Goal: Task Accomplishment & Management: Manage account settings

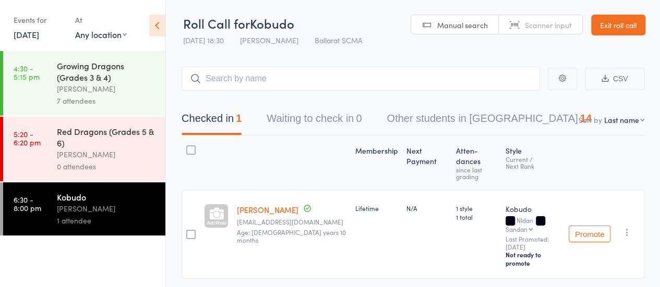
click at [39, 34] on link "12 Aug, 2025" at bounding box center [27, 34] width 26 height 11
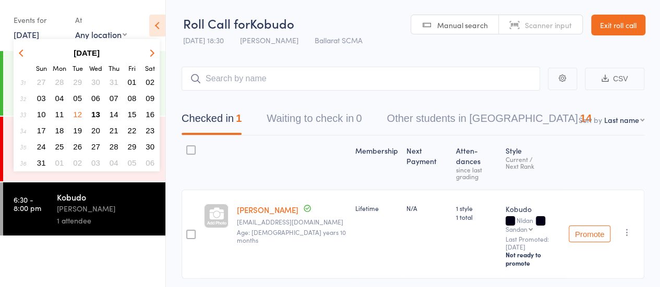
click at [96, 113] on span "13" at bounding box center [95, 114] width 9 height 9
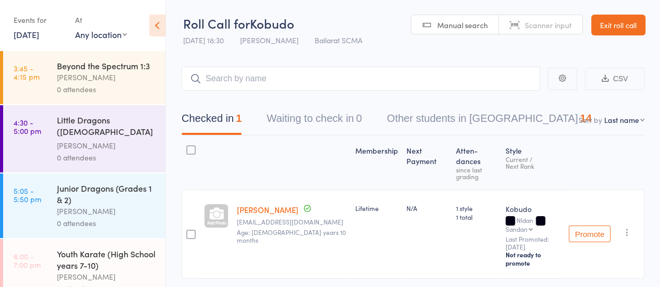
click at [88, 140] on div "Little Dragons ([DEMOGRAPHIC_DATA] Kindy & Prep)" at bounding box center [107, 127] width 100 height 26
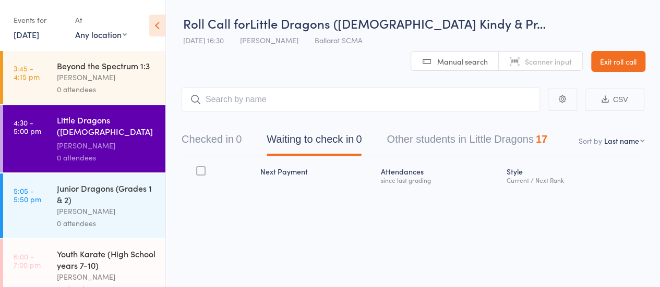
click at [159, 26] on icon at bounding box center [157, 26] width 16 height 22
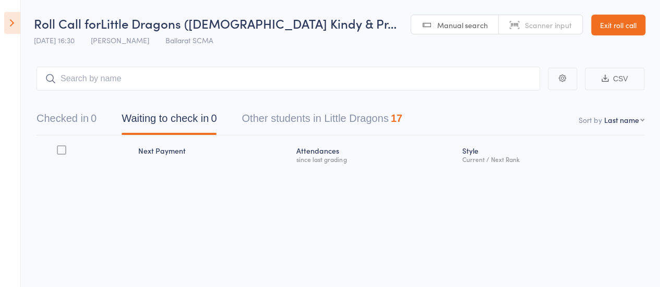
click at [613, 21] on link "Exit roll call" at bounding box center [618, 25] width 54 height 21
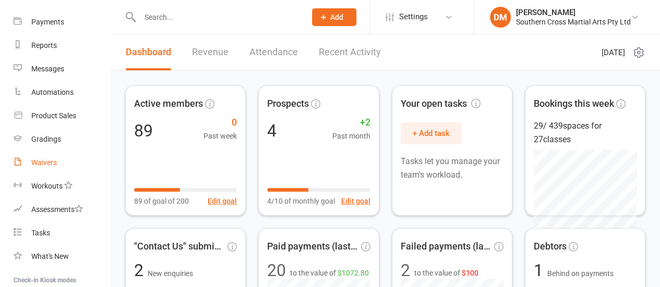
click at [45, 162] on div "Waivers" at bounding box center [44, 163] width 26 height 8
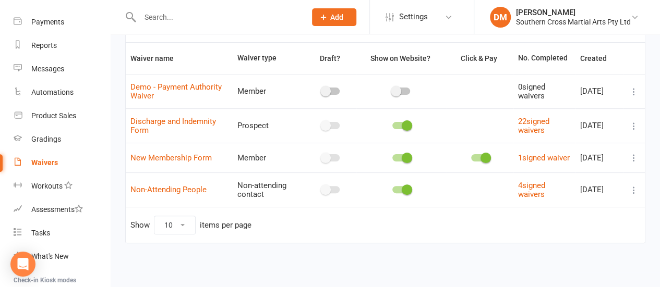
scroll to position [71, 0]
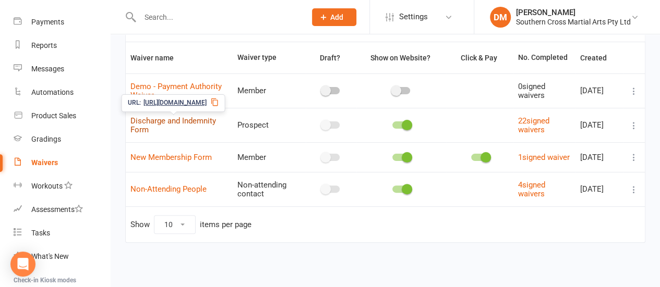
click at [176, 119] on link "Discharge and Indemnity Form" at bounding box center [173, 125] width 86 height 18
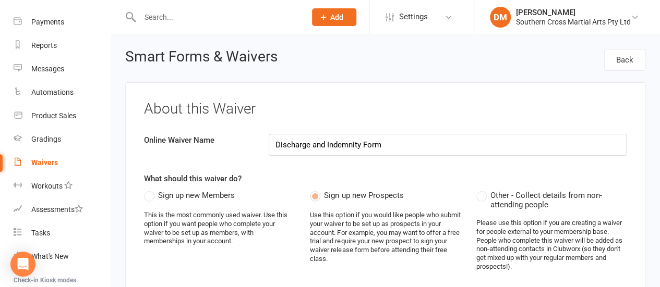
click at [44, 166] on div "Waivers" at bounding box center [44, 163] width 27 height 8
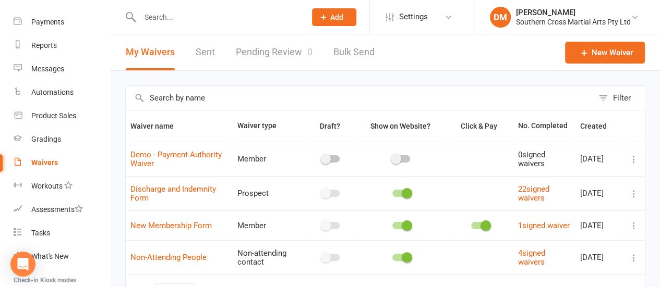
click at [633, 193] on icon at bounding box center [633, 194] width 10 height 10
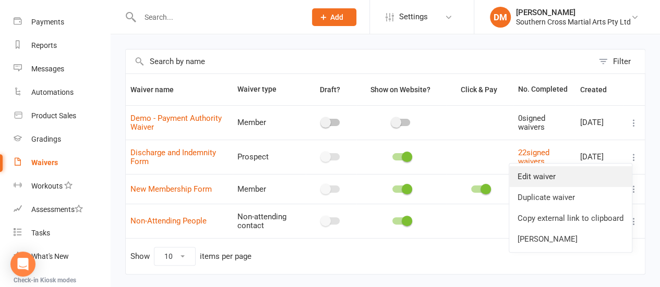
scroll to position [52, 0]
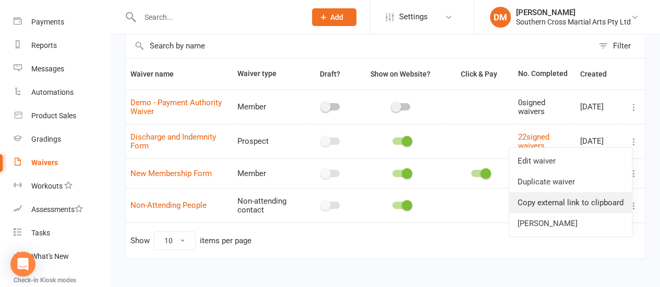
click at [603, 202] on link "Copy external link to clipboard" at bounding box center [570, 202] width 123 height 21
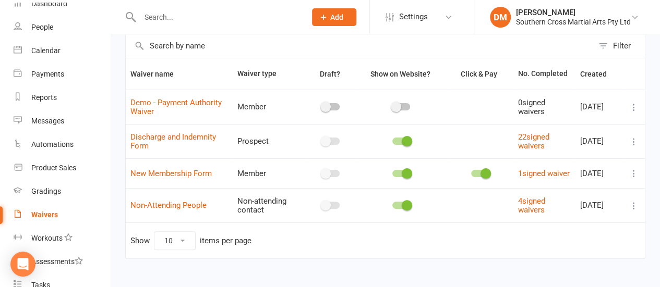
click at [45, 215] on div "Waivers" at bounding box center [44, 215] width 27 height 8
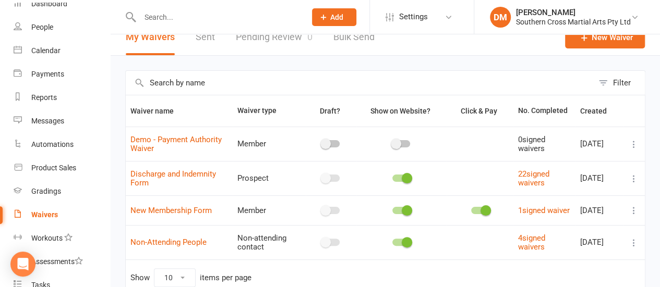
scroll to position [0, 0]
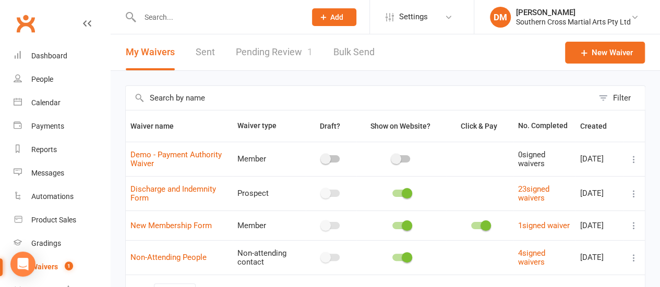
click at [287, 50] on link "Pending Review 1" at bounding box center [274, 52] width 77 height 36
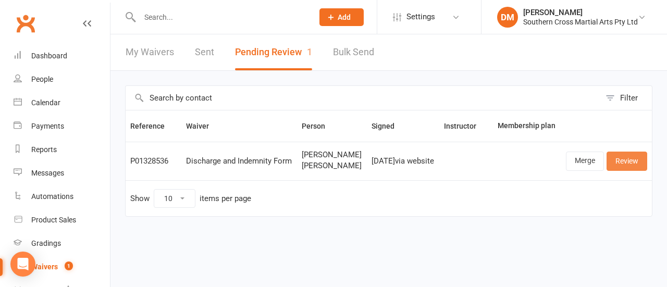
click at [607, 171] on link "Review" at bounding box center [627, 161] width 41 height 19
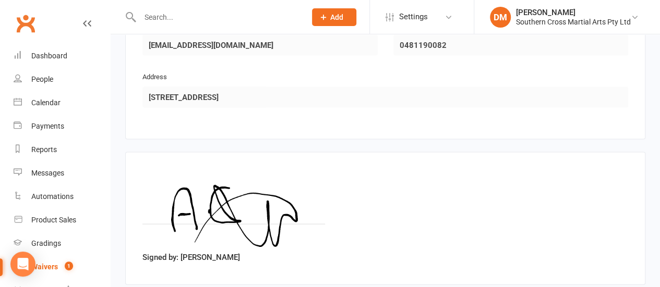
scroll to position [1037, 0]
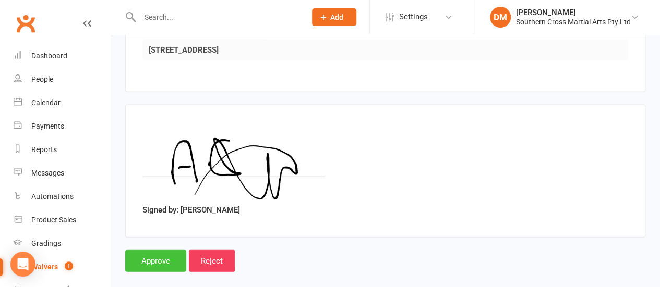
click at [156, 250] on input "Approve" at bounding box center [155, 261] width 61 height 22
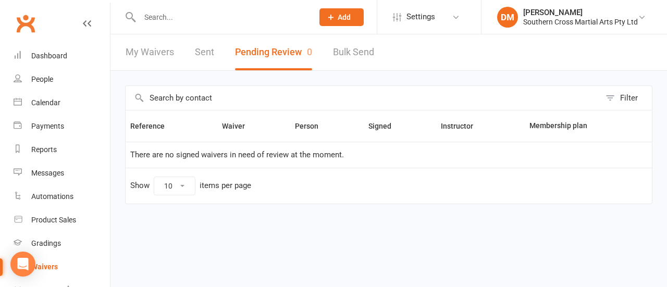
click at [151, 55] on link "My Waivers" at bounding box center [150, 52] width 48 height 36
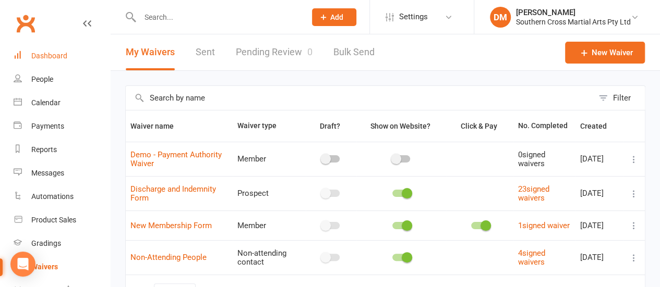
click at [56, 60] on div "Dashboard" at bounding box center [49, 56] width 36 height 8
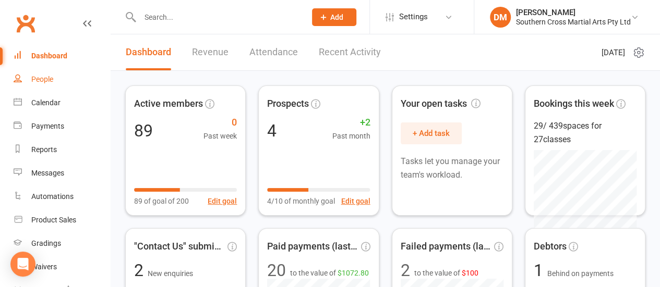
click at [33, 82] on div "People" at bounding box center [42, 79] width 22 height 8
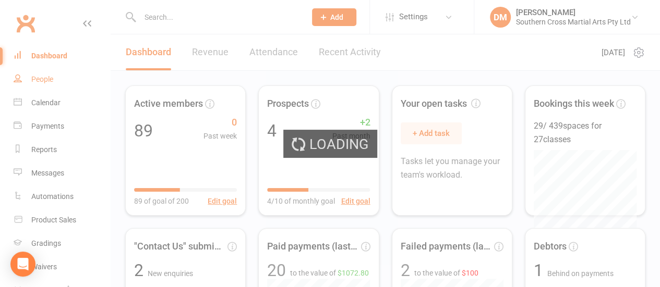
select select "100"
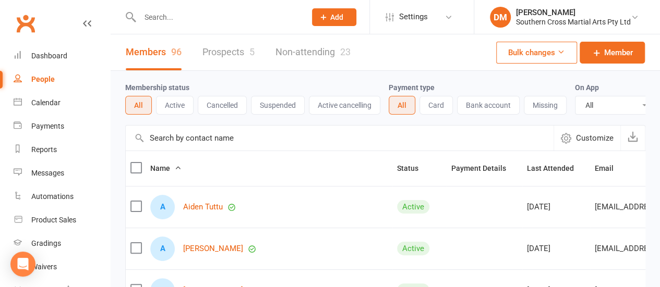
click at [227, 54] on link "Prospects 5" at bounding box center [228, 52] width 52 height 36
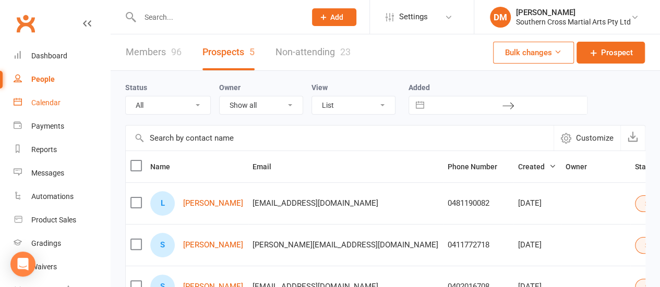
click at [51, 101] on div "Calendar" at bounding box center [45, 103] width 29 height 8
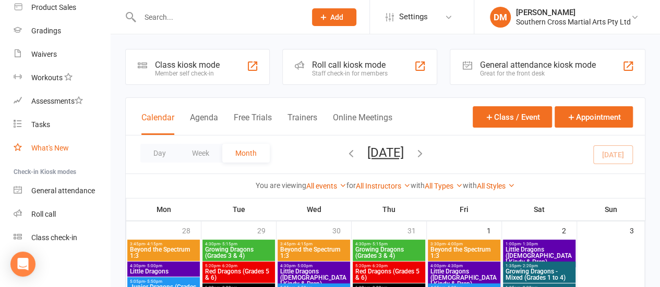
scroll to position [214, 0]
click at [51, 212] on div "Roll call" at bounding box center [43, 213] width 25 height 8
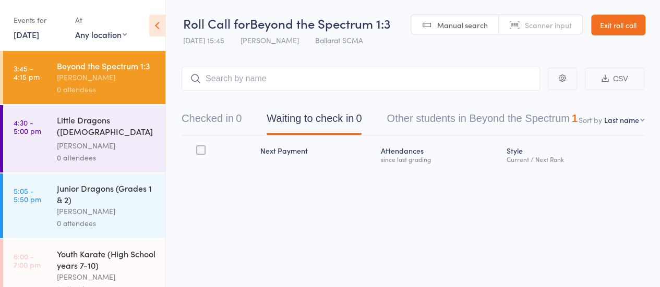
click at [82, 140] on div "Little Dragons ([DEMOGRAPHIC_DATA] Kindy & Prep)" at bounding box center [107, 127] width 100 height 26
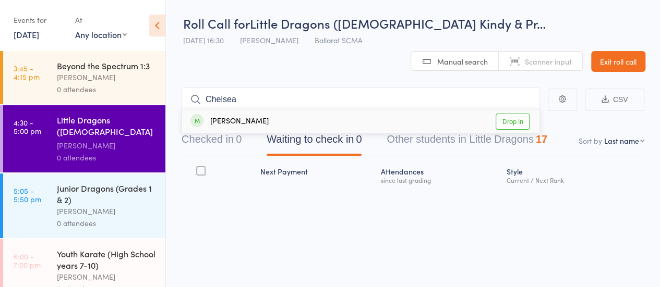
type input "Chelsea"
click at [518, 126] on link "Drop in" at bounding box center [512, 122] width 34 height 16
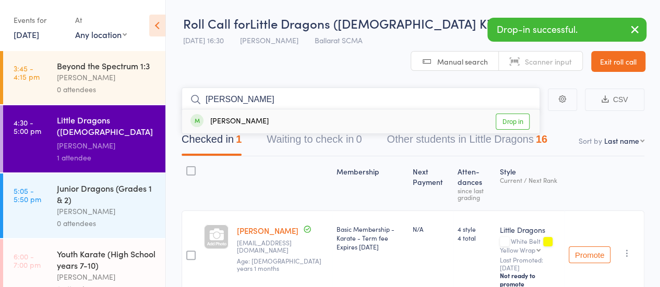
type input "Alan"
click at [513, 114] on link "Drop in" at bounding box center [512, 122] width 34 height 16
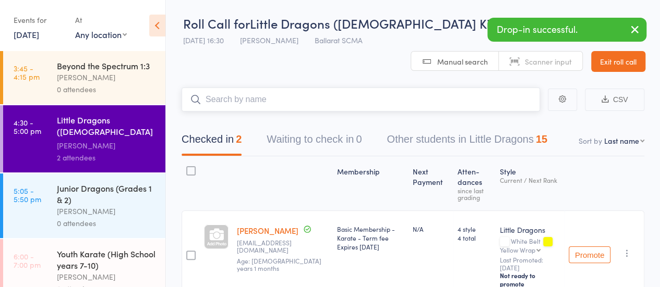
click at [221, 92] on input "search" at bounding box center [360, 100] width 358 height 24
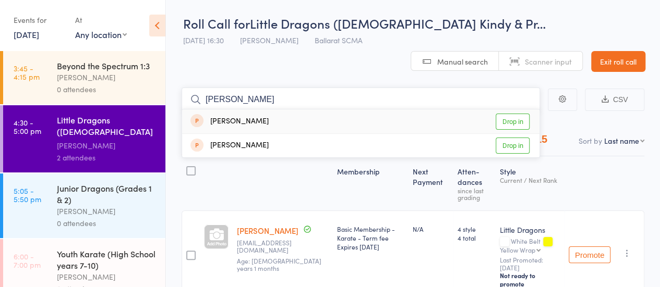
type input "[PERSON_NAME]"
click at [510, 120] on link "Drop in" at bounding box center [512, 122] width 34 height 16
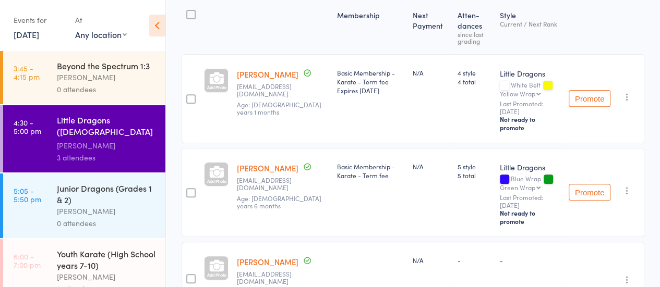
scroll to position [197, 0]
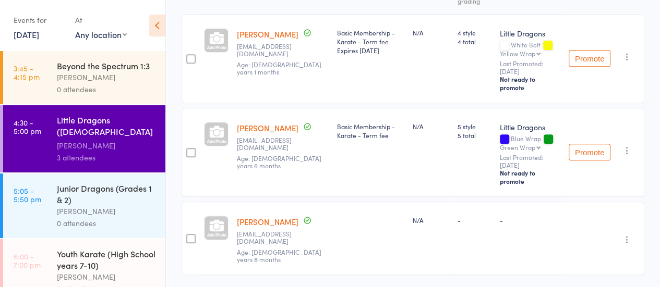
click at [626, 234] on button "button" at bounding box center [627, 240] width 13 height 13
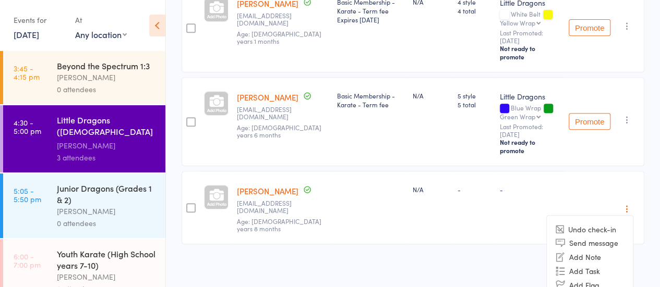
scroll to position [242, 0]
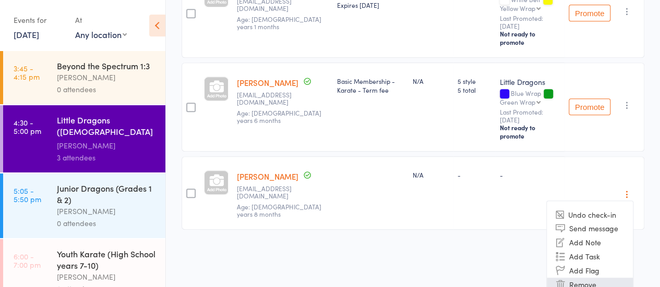
click at [584, 278] on li "Remove" at bounding box center [589, 285] width 86 height 14
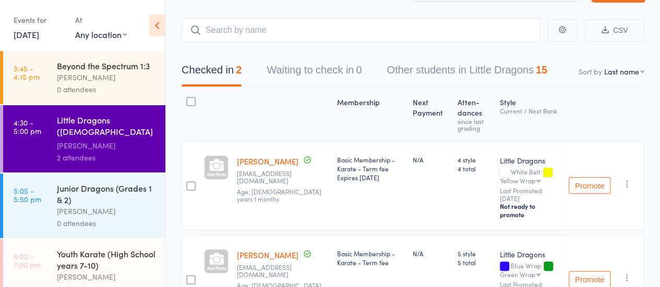
scroll to position [0, 0]
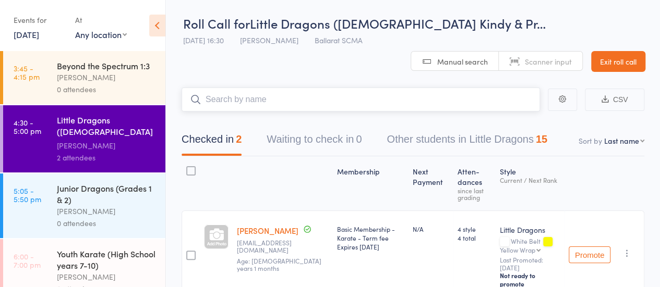
click at [243, 101] on input "search" at bounding box center [360, 100] width 358 height 24
type input "Theo"
click at [525, 127] on link "Drop in" at bounding box center [512, 122] width 34 height 16
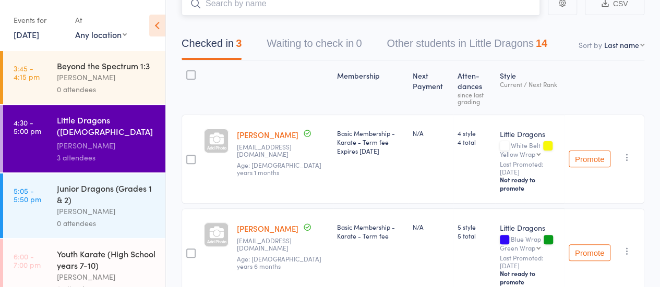
scroll to position [52, 0]
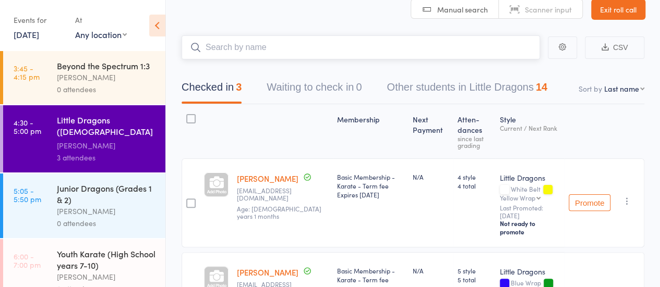
click at [270, 41] on input "search" at bounding box center [360, 47] width 358 height 24
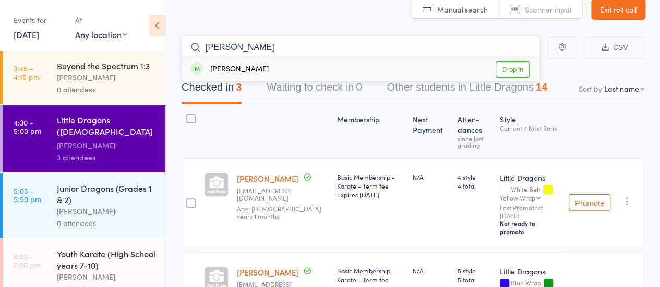
type input "Henry"
click at [514, 72] on link "Drop in" at bounding box center [512, 70] width 34 height 16
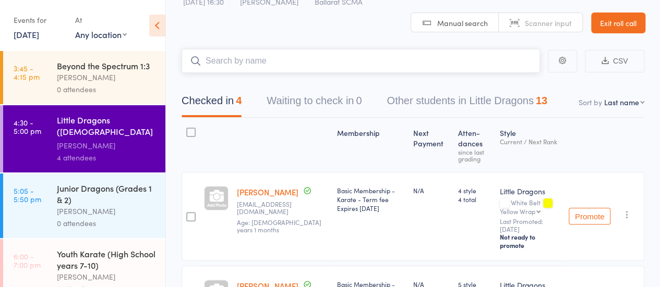
scroll to position [0, 0]
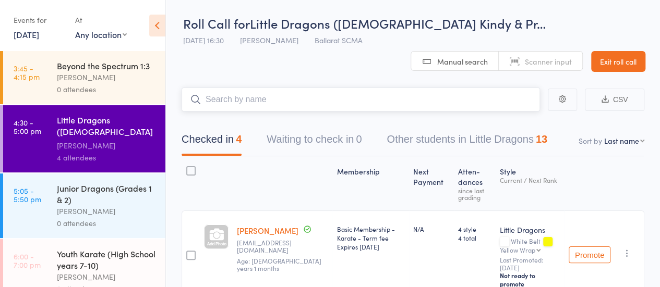
click at [264, 94] on input "search" at bounding box center [360, 100] width 358 height 24
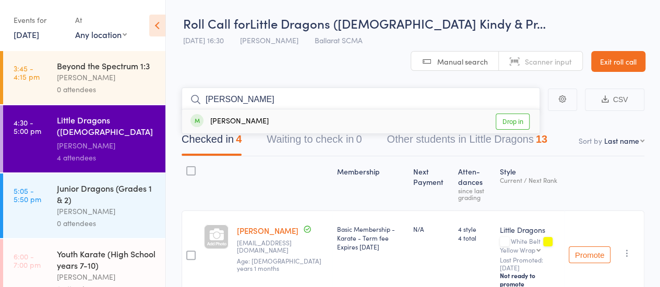
type input "ann"
click at [517, 120] on link "Drop in" at bounding box center [512, 122] width 34 height 16
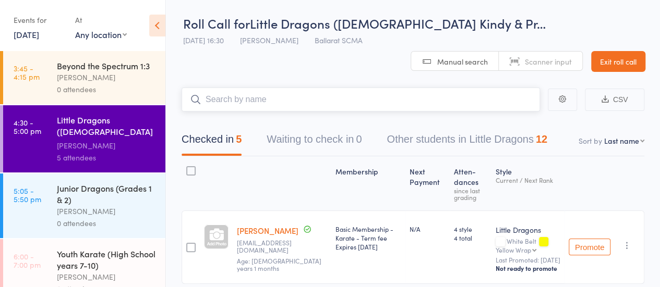
click at [244, 106] on input "search" at bounding box center [360, 100] width 358 height 24
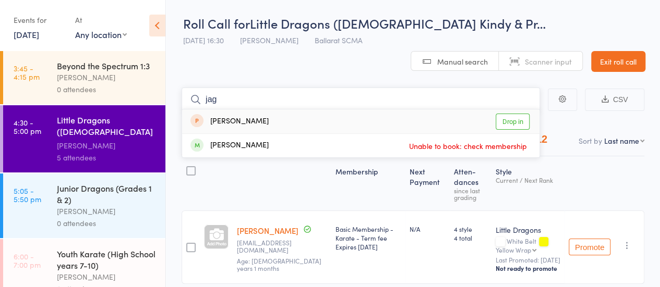
type input "jag"
click at [506, 124] on link "Drop in" at bounding box center [512, 122] width 34 height 16
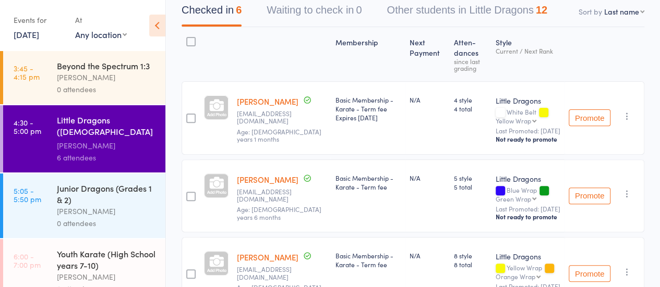
scroll to position [78, 0]
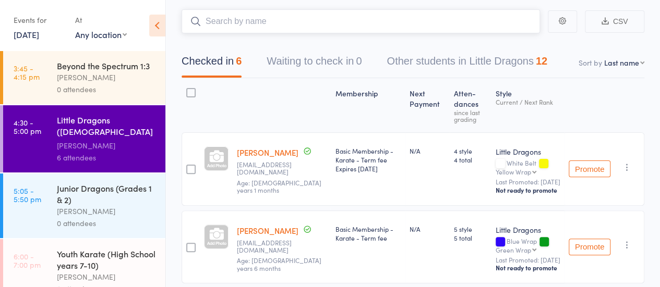
click at [262, 20] on input "search" at bounding box center [360, 21] width 358 height 24
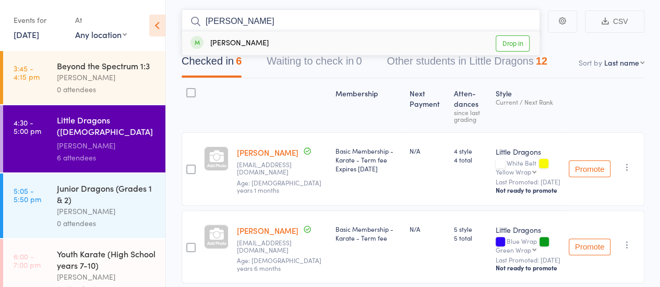
type input "percy"
click at [515, 44] on link "Drop in" at bounding box center [512, 43] width 34 height 16
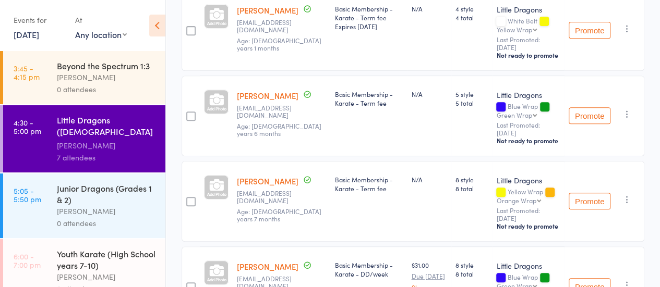
scroll to position [215, 0]
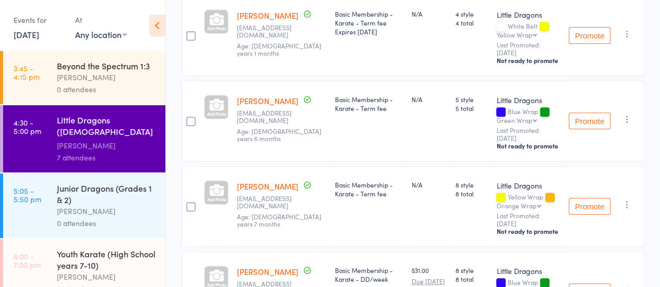
click at [79, 205] on div "Junior Dragons (Grades 1 & 2)" at bounding box center [107, 194] width 100 height 23
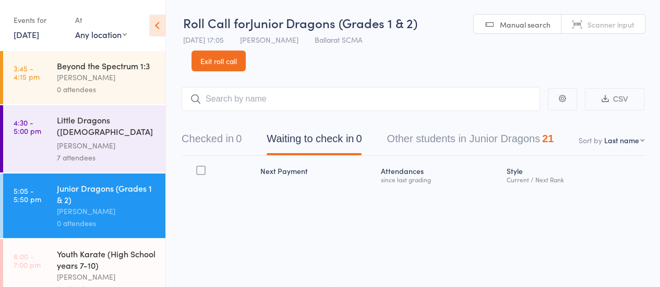
click at [272, 104] on input "search" at bounding box center [360, 99] width 358 height 24
type input "raff"
click at [517, 120] on link "Drop in" at bounding box center [512, 121] width 34 height 16
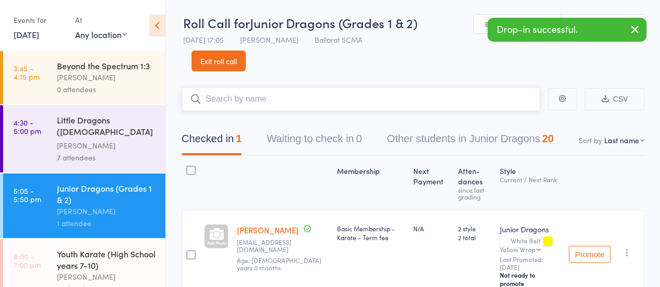
scroll to position [49, 0]
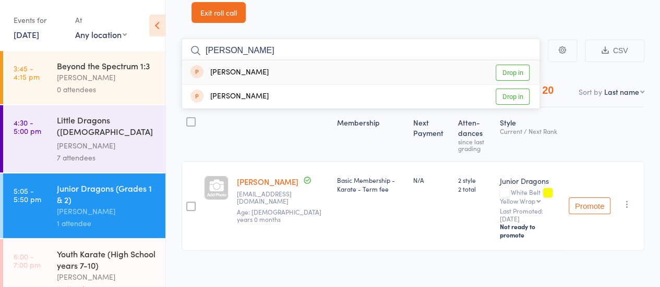
type input "leo"
click at [516, 74] on link "Drop in" at bounding box center [512, 73] width 34 height 16
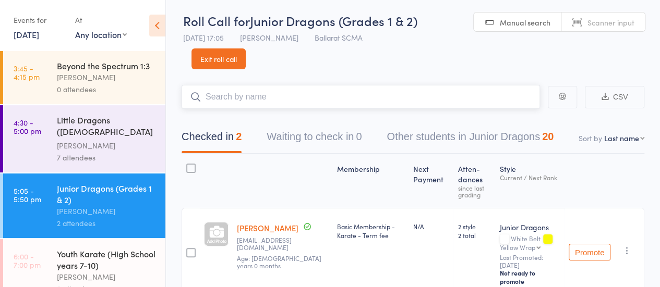
scroll to position [0, 0]
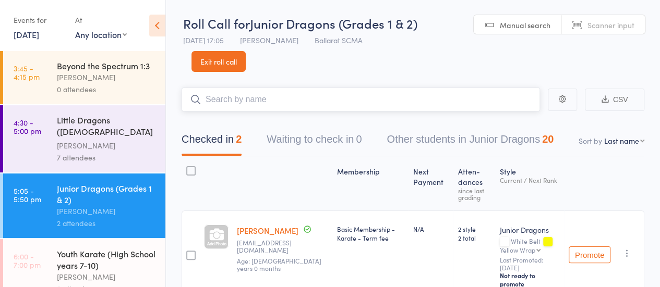
click at [256, 100] on input "search" at bounding box center [360, 100] width 358 height 24
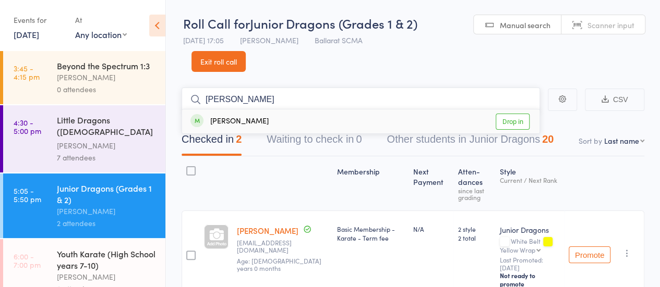
type input "edw"
click at [519, 120] on link "Drop in" at bounding box center [512, 122] width 34 height 16
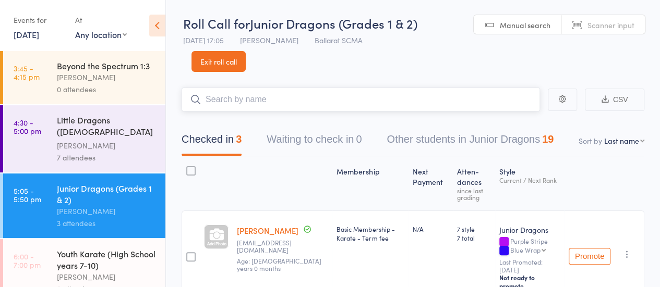
click at [243, 98] on input "search" at bounding box center [360, 100] width 358 height 24
type input "ryk"
click at [509, 125] on link "Drop in" at bounding box center [512, 122] width 34 height 16
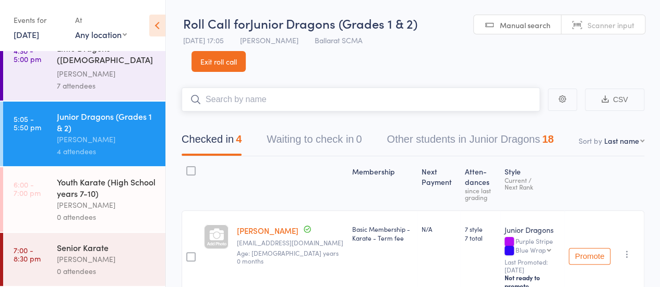
click at [261, 106] on input "search" at bounding box center [360, 100] width 358 height 24
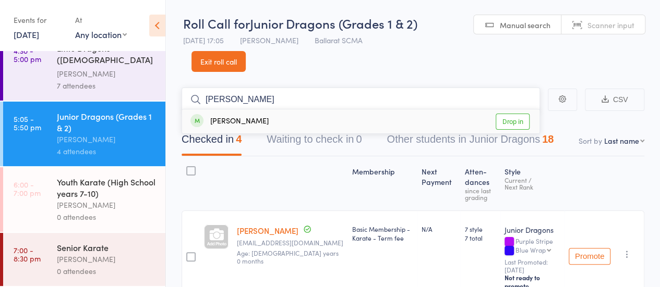
type input "Logan"
click at [514, 120] on link "Drop in" at bounding box center [512, 122] width 34 height 16
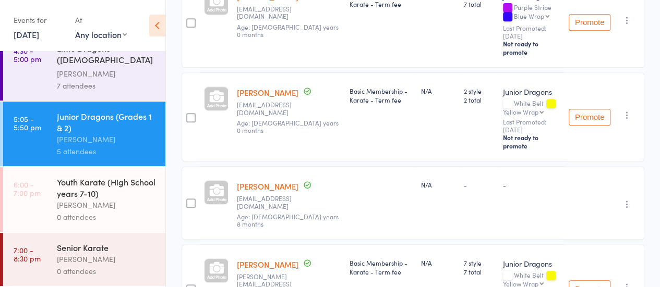
scroll to position [261, 0]
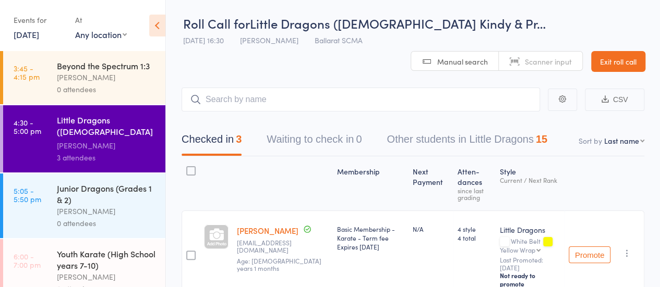
click at [591, 65] on link "Exit roll call" at bounding box center [618, 61] width 54 height 21
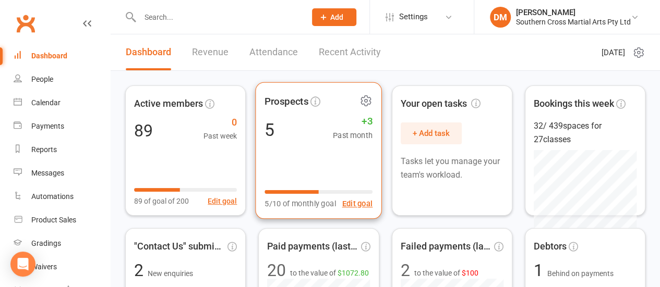
click at [306, 143] on div "Prospects 5 +3 Past month 5/10 of monthly goal Edit goal" at bounding box center [318, 150] width 127 height 137
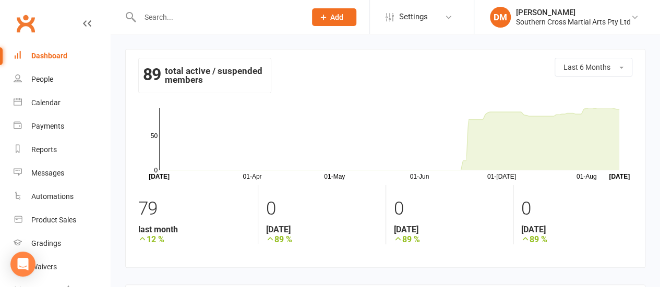
click at [184, 18] on input "text" at bounding box center [218, 17] width 162 height 15
click at [45, 80] on div "People" at bounding box center [42, 79] width 22 height 8
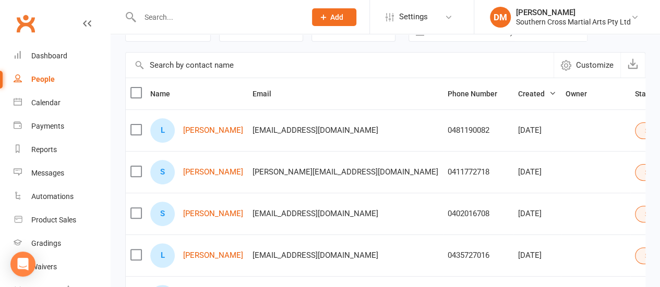
scroll to position [104, 0]
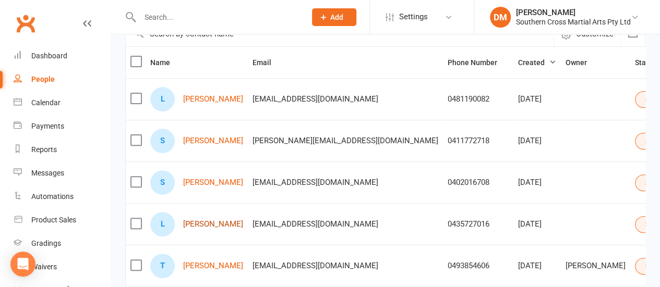
click at [208, 225] on link "Leela Dyer" at bounding box center [213, 224] width 60 height 9
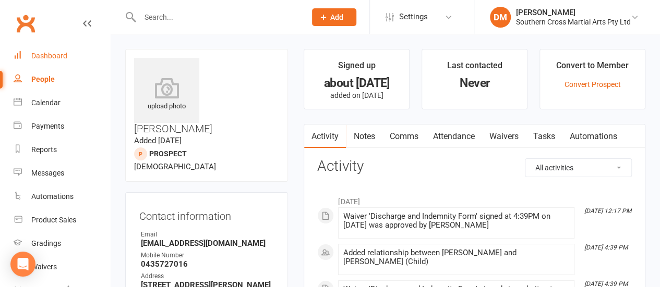
click at [50, 56] on div "Dashboard" at bounding box center [49, 56] width 36 height 8
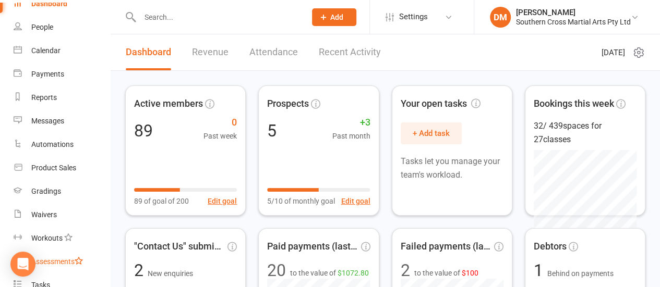
scroll to position [104, 0]
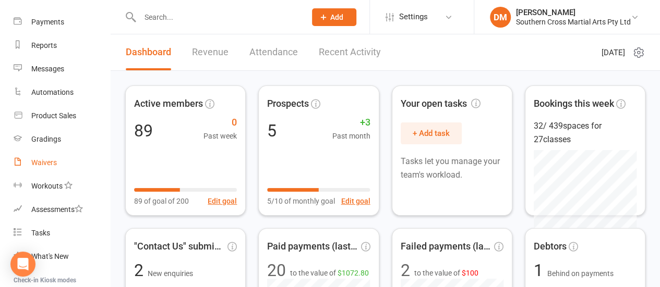
click at [42, 163] on div "Waivers" at bounding box center [44, 163] width 26 height 8
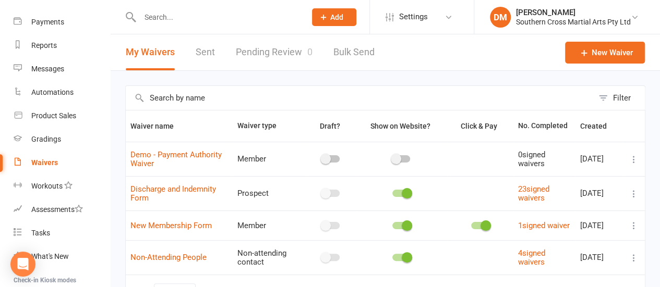
click at [266, 51] on link "Pending Review 0" at bounding box center [274, 52] width 77 height 36
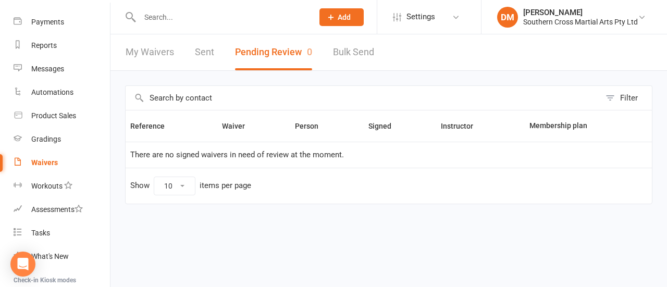
click at [169, 54] on link "My Waivers" at bounding box center [150, 52] width 48 height 36
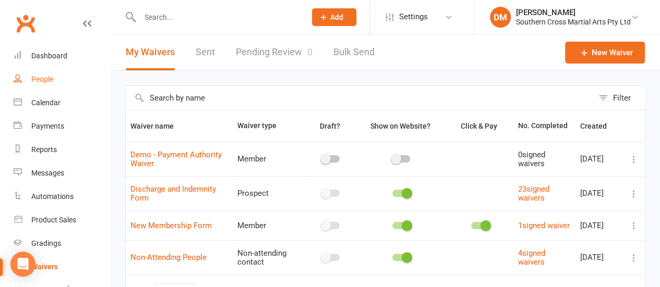
click at [48, 80] on div "People" at bounding box center [42, 79] width 22 height 8
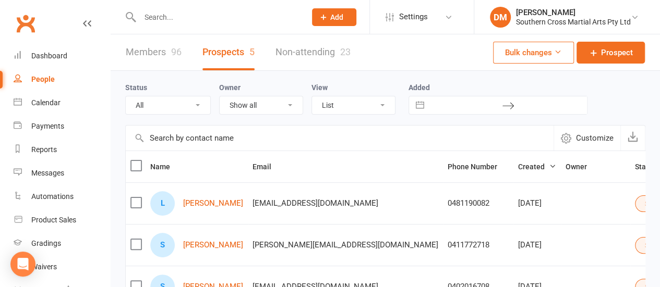
click at [222, 51] on link "Prospects 5" at bounding box center [228, 52] width 52 height 36
click at [310, 54] on link "Non-attending 23" at bounding box center [312, 52] width 75 height 36
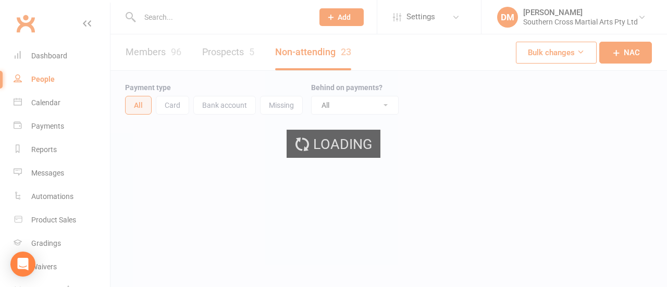
select select "50"
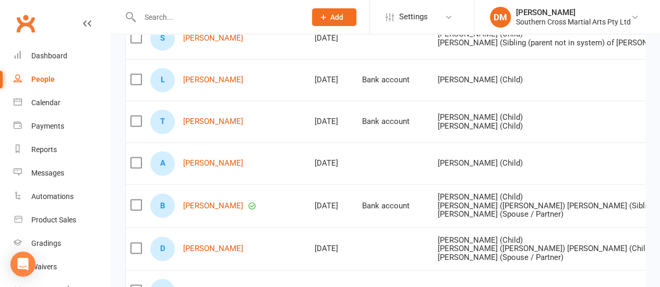
scroll to position [730, 0]
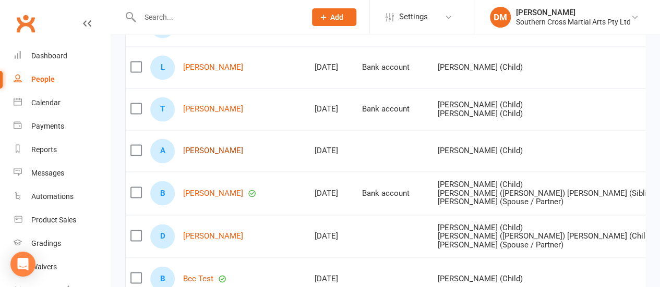
click at [199, 147] on link "Ashlee Slater" at bounding box center [213, 151] width 60 height 9
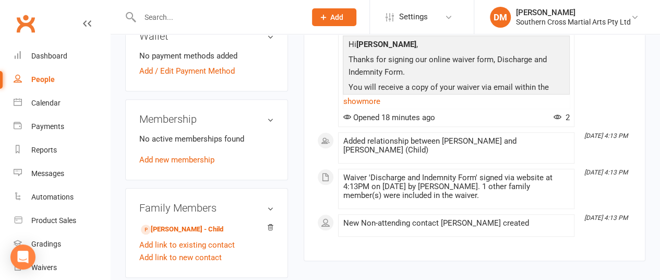
scroll to position [417, 0]
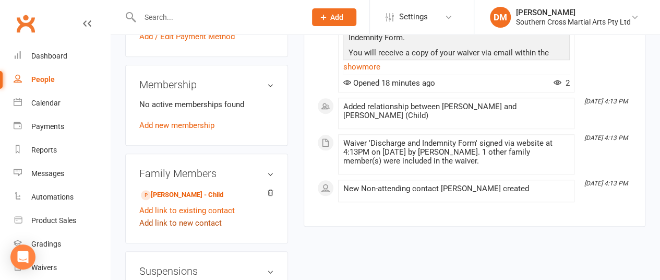
click at [178, 216] on link "Add link to new contact" at bounding box center [180, 222] width 82 height 13
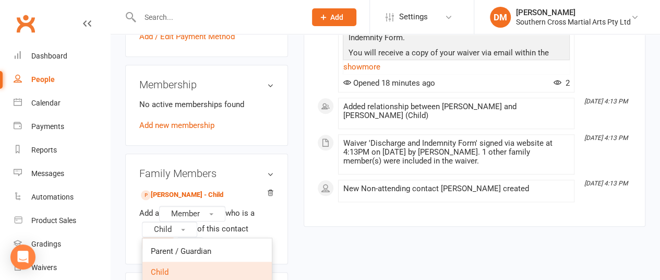
click at [183, 261] on link "Child" at bounding box center [206, 271] width 129 height 21
click at [183, 227] on aside "upload photo Ashlee Slater Added 13 August, 2025 Not Attending 32 years old Con…" at bounding box center [206, 79] width 163 height 895
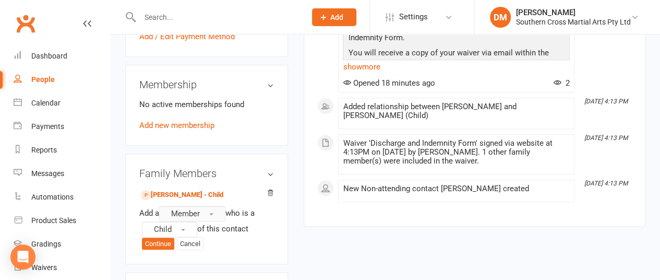
click at [213, 213] on span "button" at bounding box center [211, 214] width 4 height 2
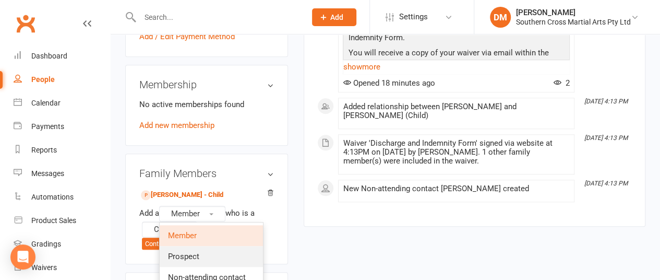
click at [183, 251] on span "Prospect" at bounding box center [183, 255] width 31 height 9
click at [183, 216] on div "Family Members Leo Slater - Child Add a Member Member Prospect Non-attending co…" at bounding box center [206, 208] width 163 height 111
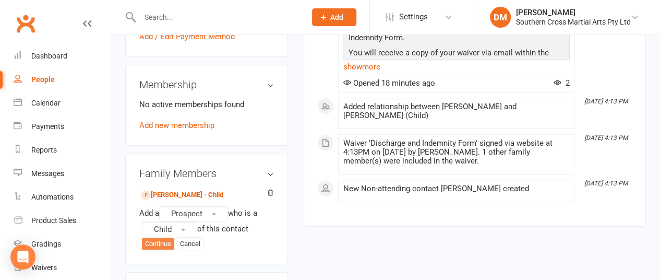
click at [159, 237] on button "Continue" at bounding box center [158, 243] width 32 height 13
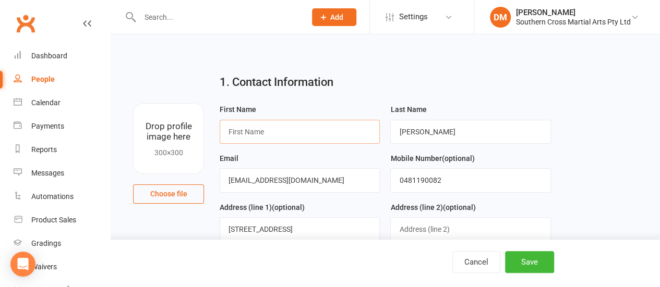
click at [271, 131] on input "text" at bounding box center [300, 132] width 160 height 24
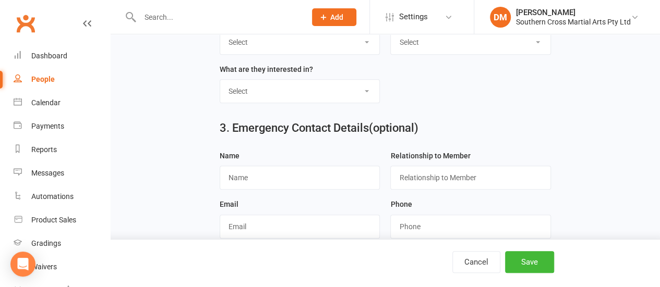
scroll to position [521, 0]
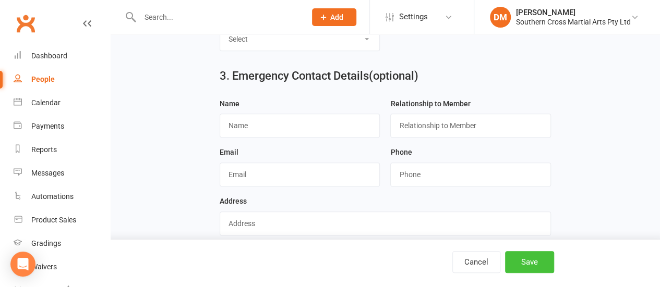
type input "Jag"
click at [530, 268] on button "Save" at bounding box center [529, 262] width 49 height 22
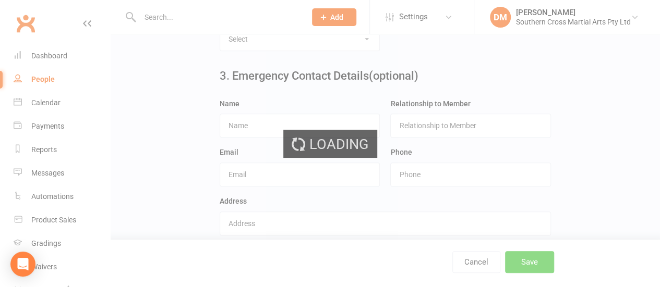
scroll to position [0, 0]
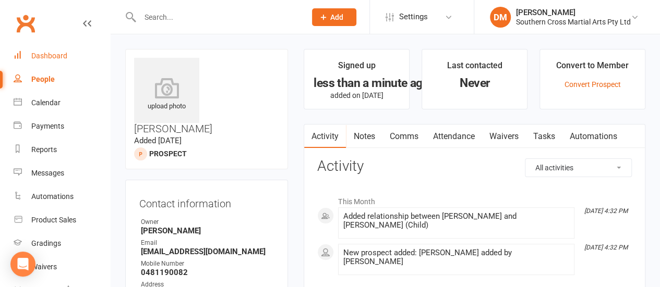
click at [56, 61] on link "Dashboard" at bounding box center [62, 55] width 96 height 23
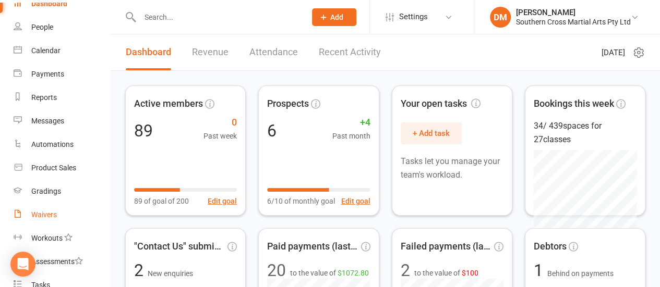
scroll to position [104, 0]
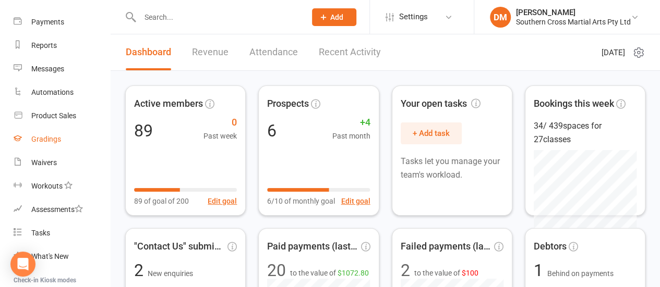
click at [44, 140] on div "Gradings" at bounding box center [46, 139] width 30 height 8
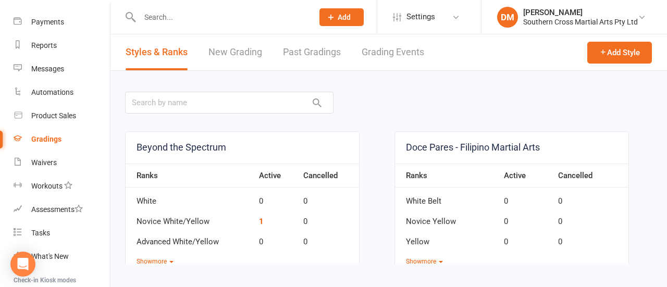
click at [389, 55] on link "Grading Events" at bounding box center [393, 52] width 63 height 36
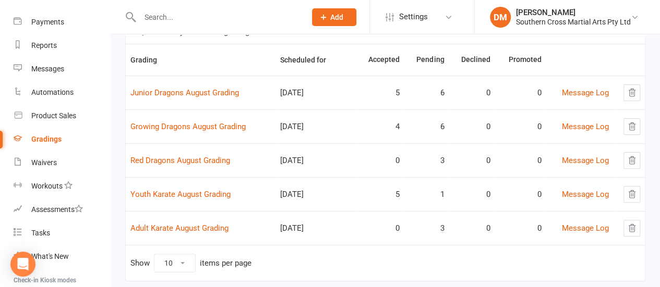
scroll to position [113, 0]
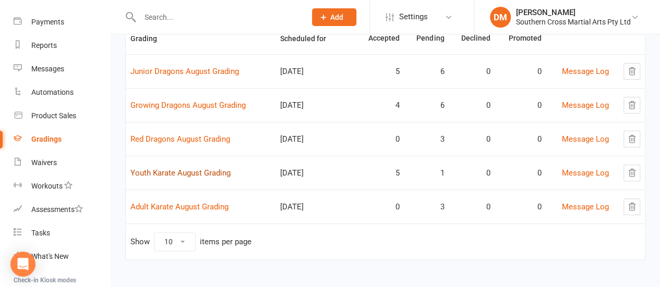
click at [179, 172] on link "Youth Karate August Grading" at bounding box center [180, 172] width 100 height 9
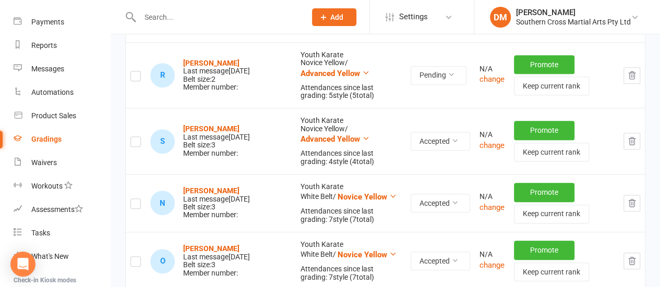
scroll to position [104, 0]
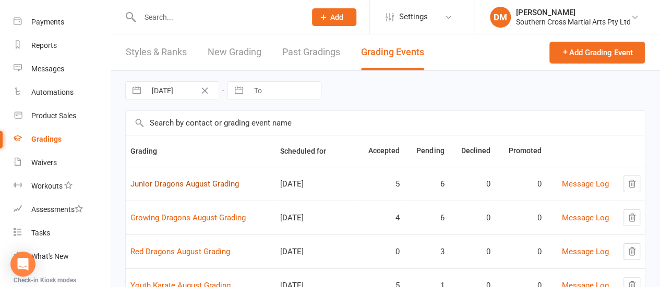
click at [223, 182] on link "Junior Dragons August Grading" at bounding box center [184, 183] width 108 height 9
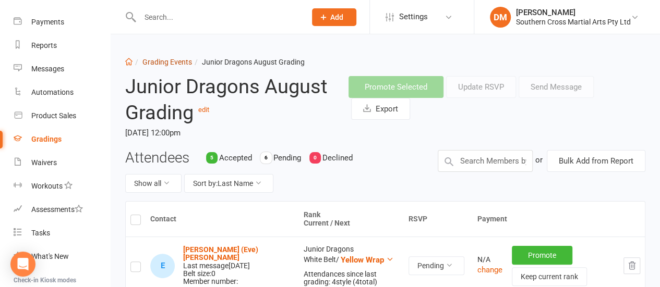
click at [176, 60] on link "Grading Events" at bounding box center [167, 62] width 50 height 8
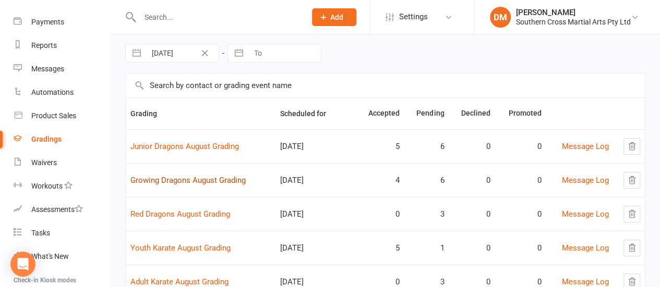
scroll to position [52, 0]
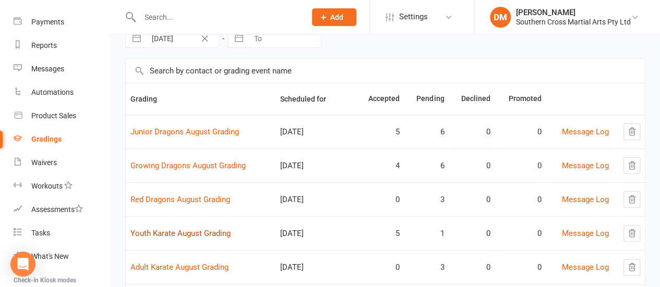
click at [221, 233] on link "Youth Karate August Grading" at bounding box center [180, 233] width 100 height 9
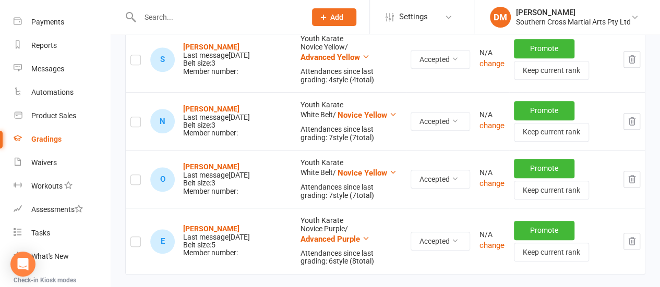
scroll to position [365, 0]
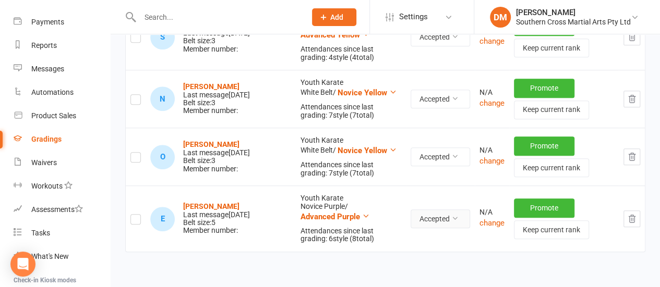
click at [431, 210] on button "Accepted" at bounding box center [439, 219] width 59 height 19
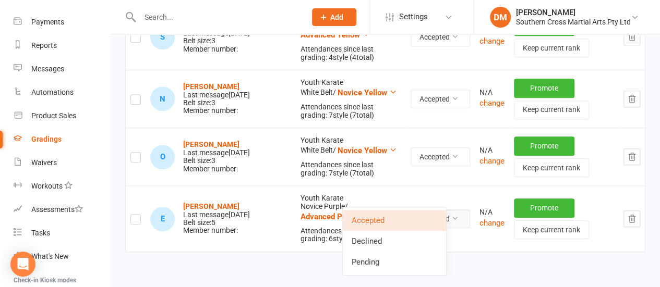
click at [431, 210] on button "Accepted" at bounding box center [439, 219] width 59 height 19
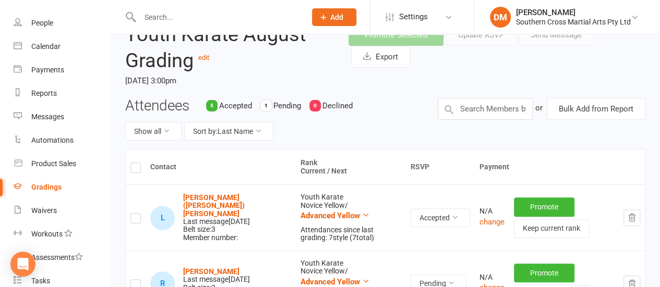
scroll to position [0, 0]
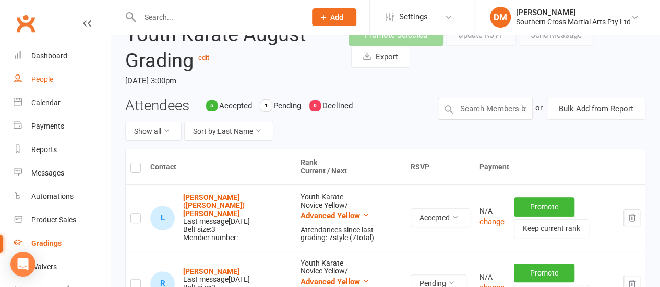
click at [45, 79] on div "People" at bounding box center [42, 79] width 22 height 8
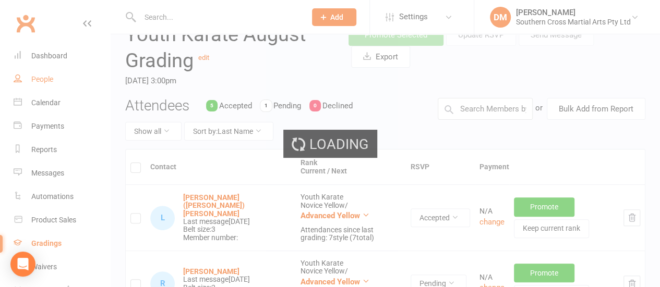
select select "50"
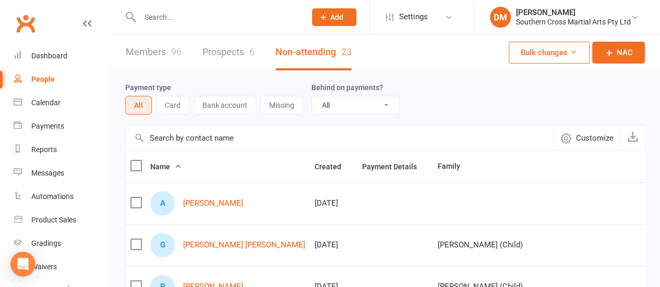
click at [177, 11] on input "text" at bounding box center [218, 17] width 162 height 15
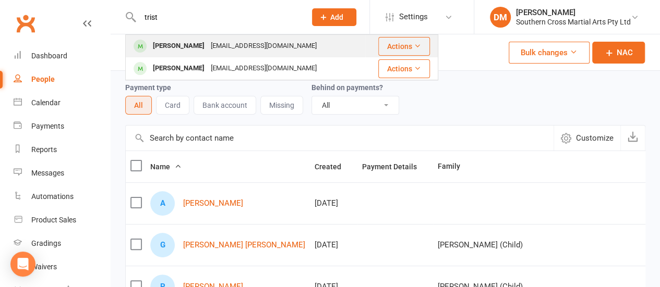
type input "trist"
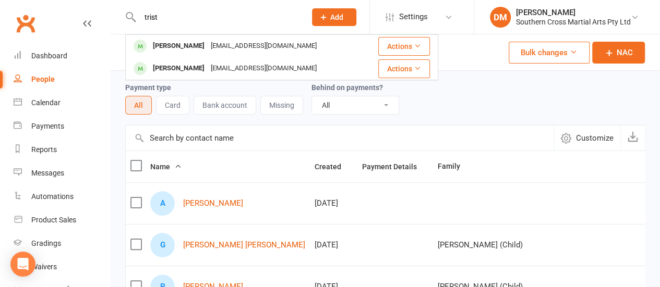
click at [244, 52] on div "adamfoale@gmail.com" at bounding box center [264, 46] width 112 height 15
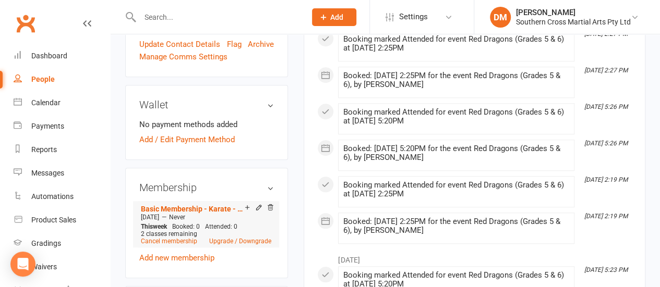
scroll to position [156, 0]
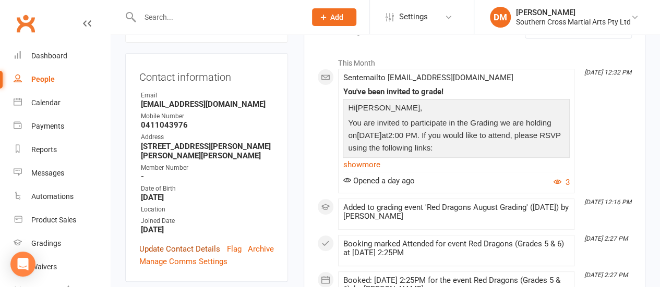
click at [179, 243] on link "Update Contact Details" at bounding box center [179, 249] width 81 height 13
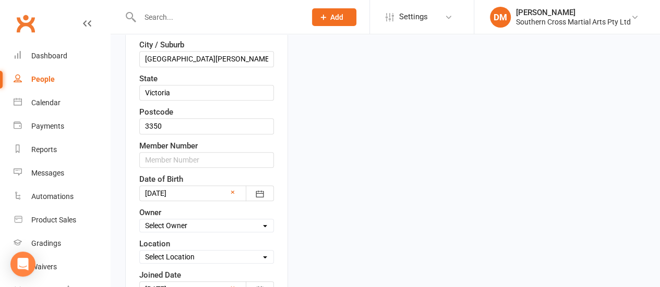
scroll to position [362, 0]
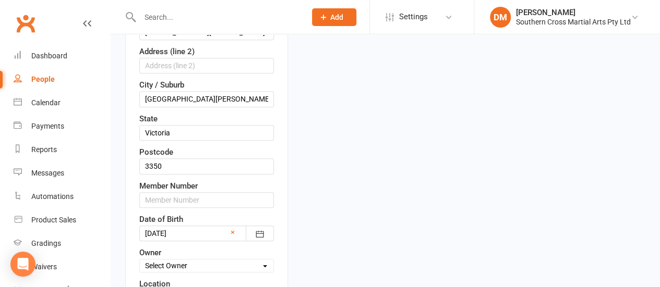
click at [203, 226] on div at bounding box center [206, 234] width 135 height 16
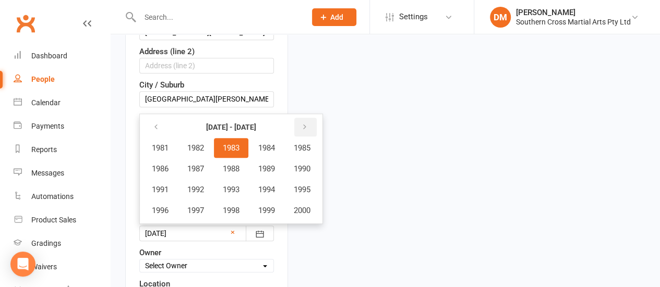
click at [308, 123] on icon "button" at bounding box center [304, 127] width 7 height 8
click at [192, 185] on span "2012" at bounding box center [195, 189] width 17 height 9
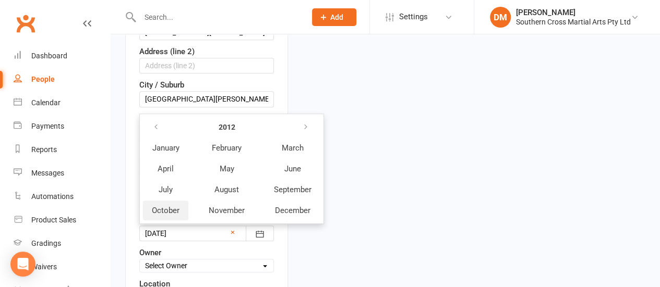
click at [175, 206] on span "October" at bounding box center [166, 210] width 28 height 9
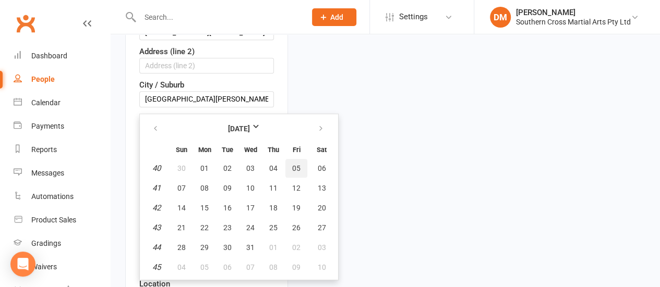
click at [298, 164] on span "05" at bounding box center [296, 168] width 8 height 8
type input "05 Oct 2012"
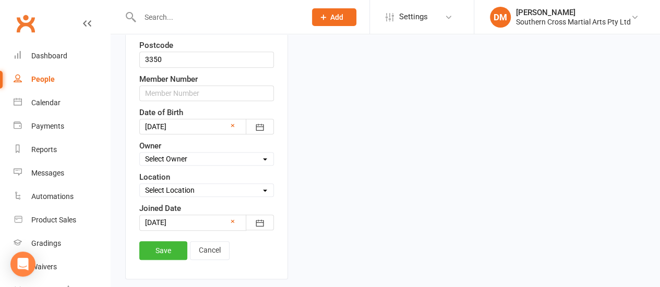
scroll to position [469, 0]
click at [169, 241] on link "Save" at bounding box center [163, 250] width 48 height 19
